Goal: Check status

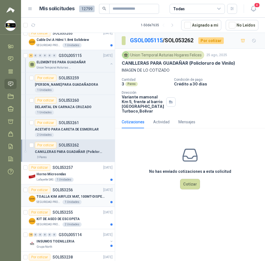
scroll to position [83, 1]
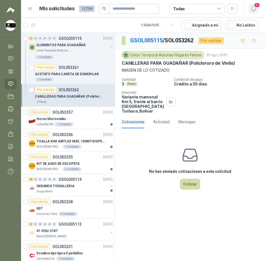
click at [255, 11] on icon "button" at bounding box center [253, 8] width 7 height 7
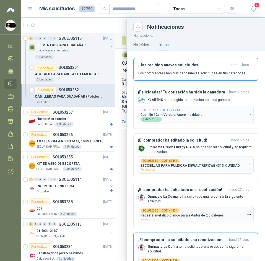
click at [115, 29] on div at bounding box center [143, 140] width 244 height 244
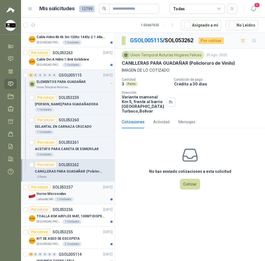
scroll to position [0, 1]
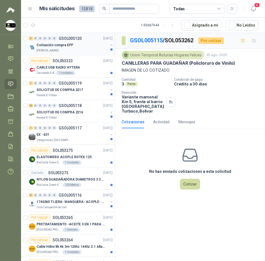
click at [79, 44] on div "Cotización compra EPP" at bounding box center [73, 45] width 72 height 7
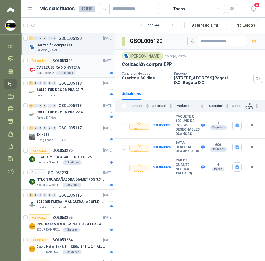
click at [69, 68] on p "CABLE USB RADIO HYTERA" at bounding box center [58, 67] width 43 height 5
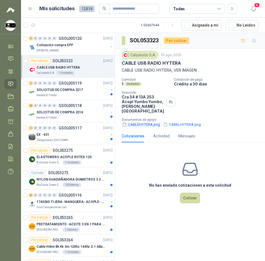
click at [143, 123] on button "CABLEHYTERA.png" at bounding box center [141, 125] width 39 height 6
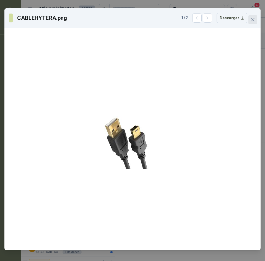
click at [253, 24] on button "Close" at bounding box center [253, 19] width 9 height 9
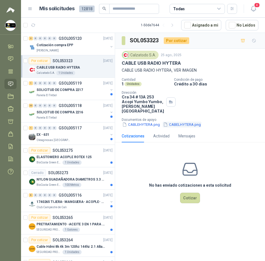
click at [183, 123] on button "CABELHYTERA.png" at bounding box center [182, 125] width 39 height 6
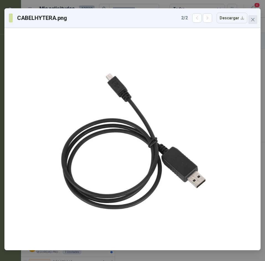
click at [251, 20] on span "Close" at bounding box center [253, 19] width 9 height 4
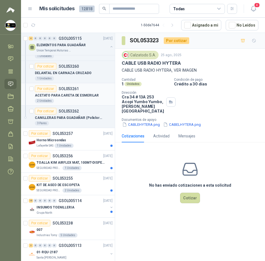
scroll to position [277, 0]
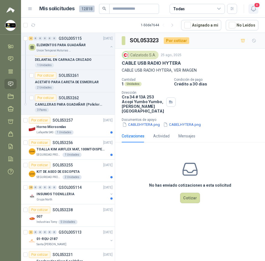
click at [253, 9] on icon "button" at bounding box center [253, 8] width 7 height 7
